Goal: Obtain resource: Download file/media

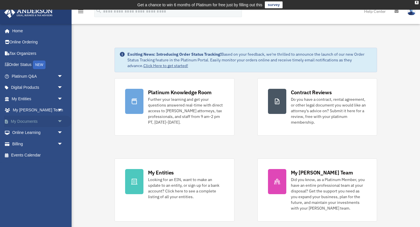
click at [27, 122] on link "My Documents arrow_drop_down" at bounding box center [38, 121] width 68 height 11
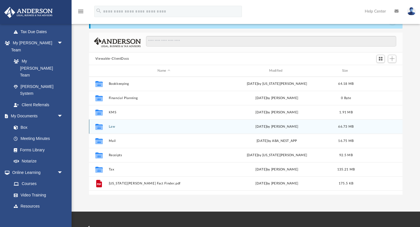
scroll to position [37, 0]
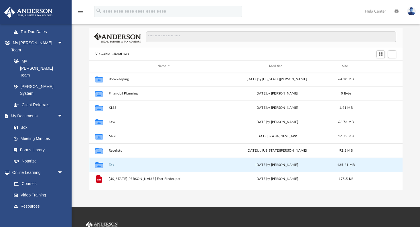
click at [115, 166] on button "Tax" at bounding box center [163, 165] width 110 height 4
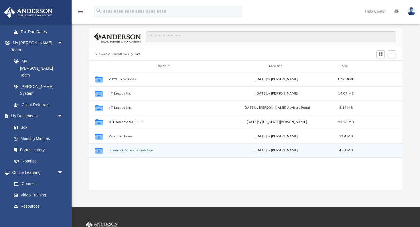
click at [273, 152] on div "today by Mohammed Kaka" at bounding box center [276, 150] width 110 height 5
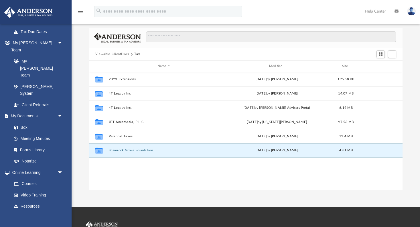
click at [119, 151] on button "Shamrock Grove Foundation" at bounding box center [163, 151] width 110 height 4
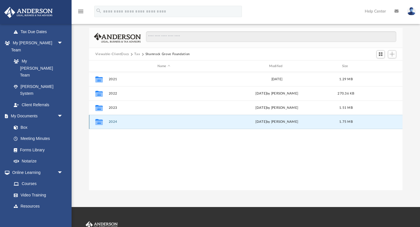
click at [112, 122] on button "2024" at bounding box center [163, 122] width 110 height 4
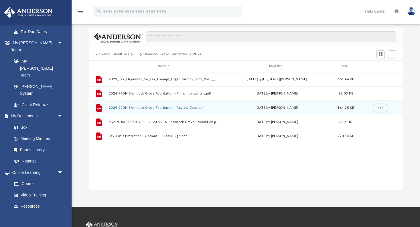
click at [159, 109] on button "2024 990N Shamrock Grove Foundation - Review Copy.pdf" at bounding box center [163, 108] width 110 height 4
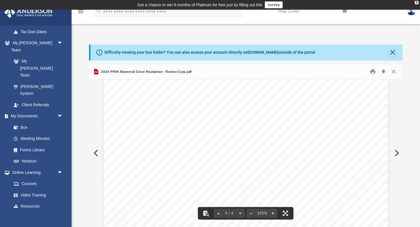
scroll to position [1311, 0]
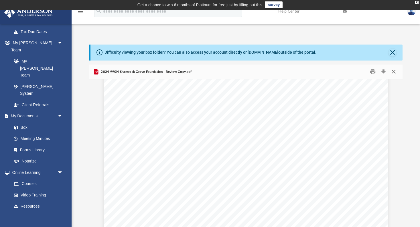
click at [394, 73] on button "Close" at bounding box center [393, 72] width 10 height 9
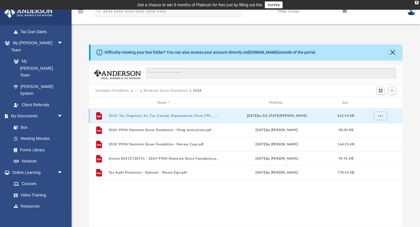
click at [186, 115] on button "2023_Tax_Organizer_for_Tax_Exempt_Organizations_Form_990___990N011824_V5.pdf" at bounding box center [163, 116] width 110 height 4
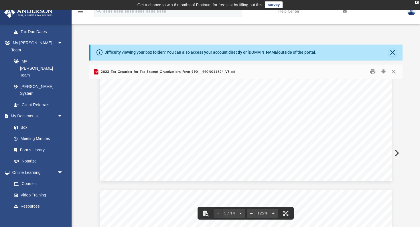
scroll to position [0, 0]
click at [395, 71] on button "Close" at bounding box center [393, 72] width 10 height 9
